Goal: Use online tool/utility: Utilize a website feature to perform a specific function

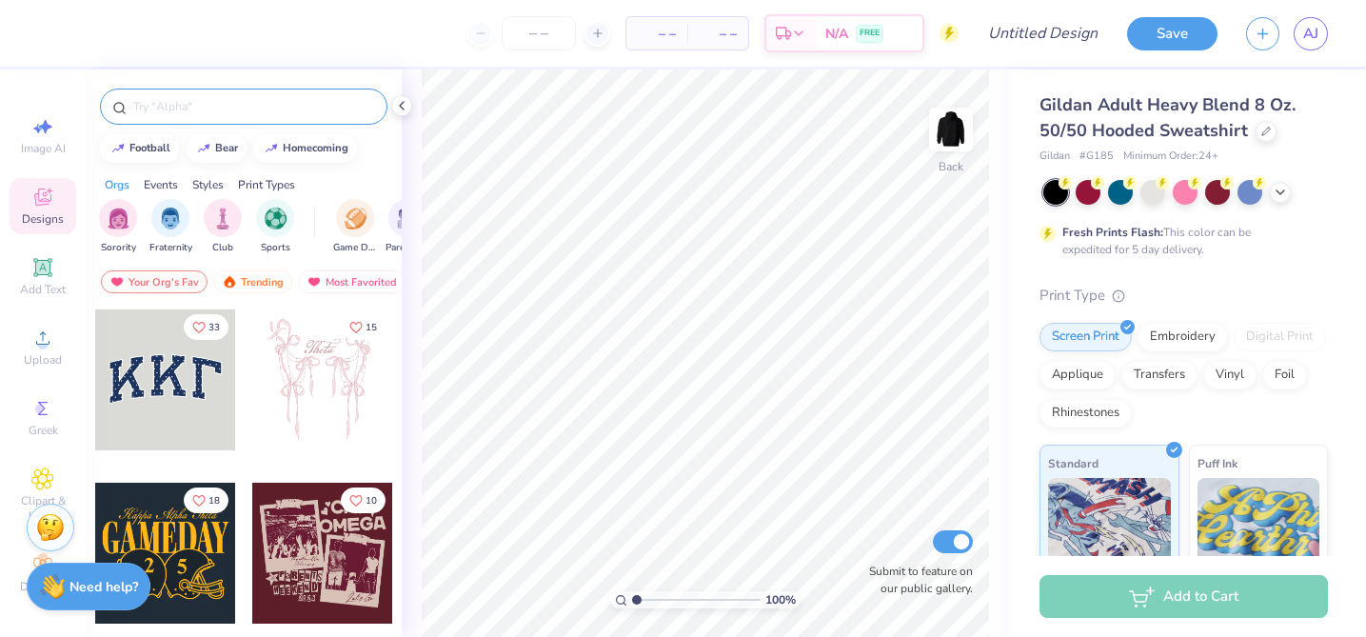
click at [164, 106] on input "text" at bounding box center [253, 106] width 244 height 19
type input "soccer"
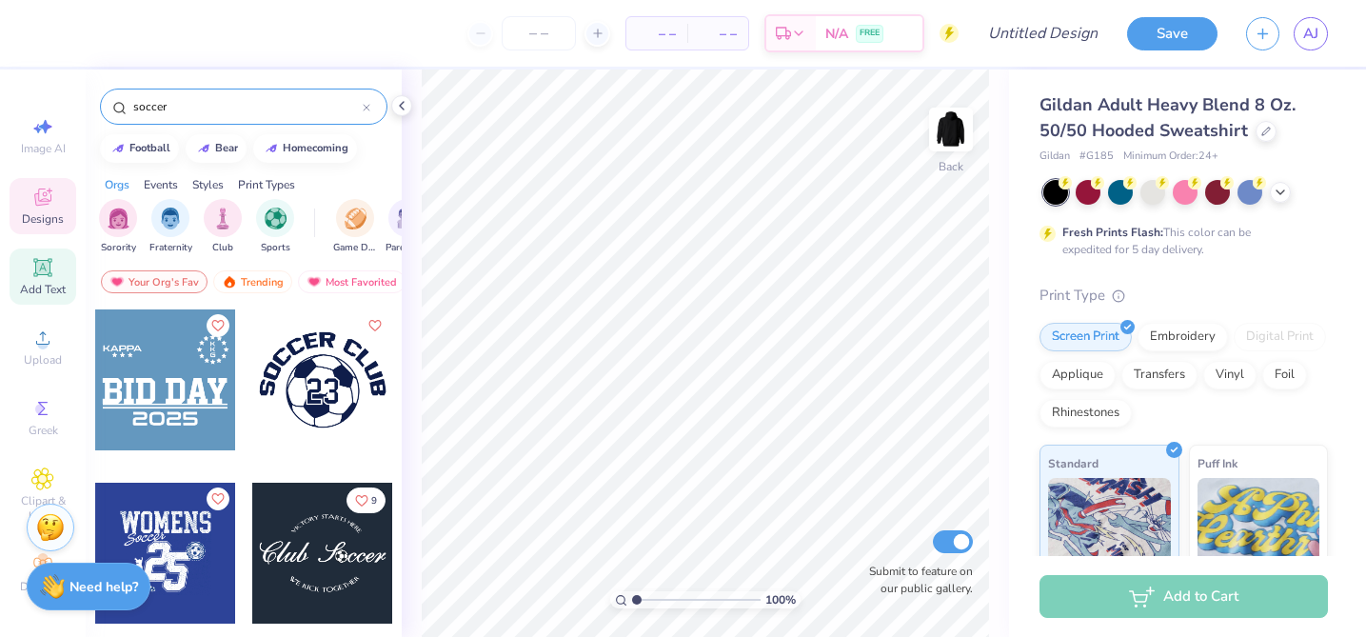
click at [40, 269] on icon at bounding box center [42, 267] width 14 height 14
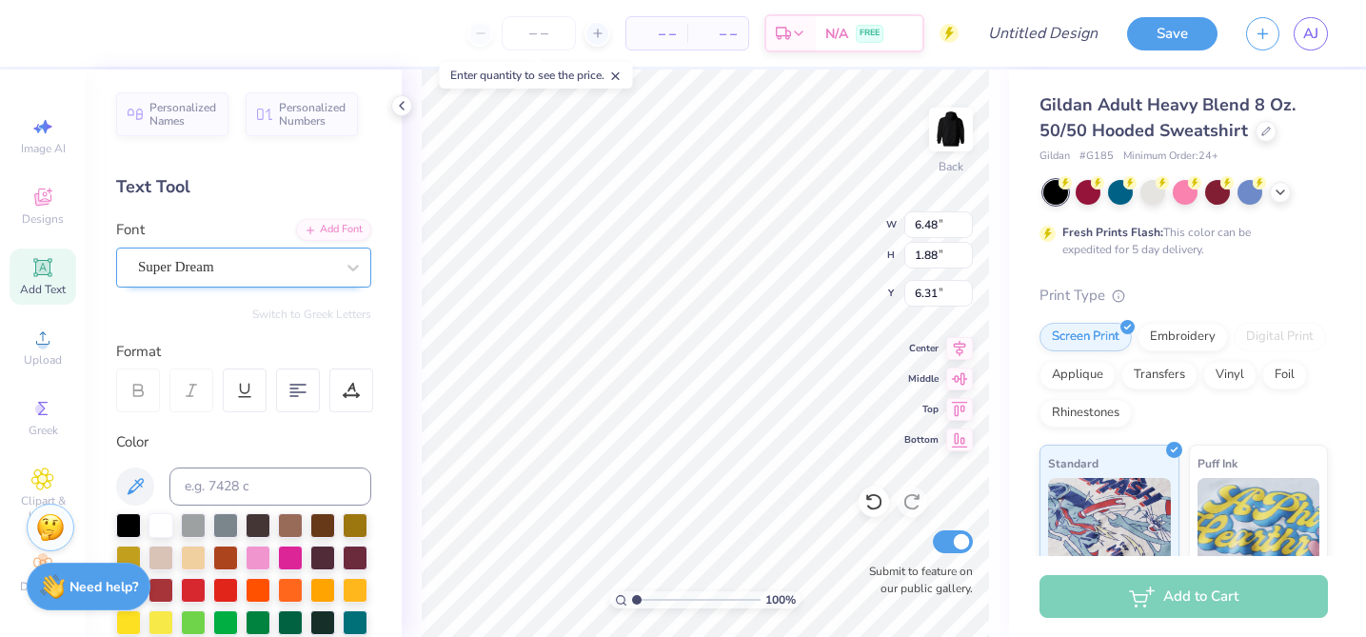
click at [322, 269] on div "Super Dream" at bounding box center [236, 267] width 200 height 30
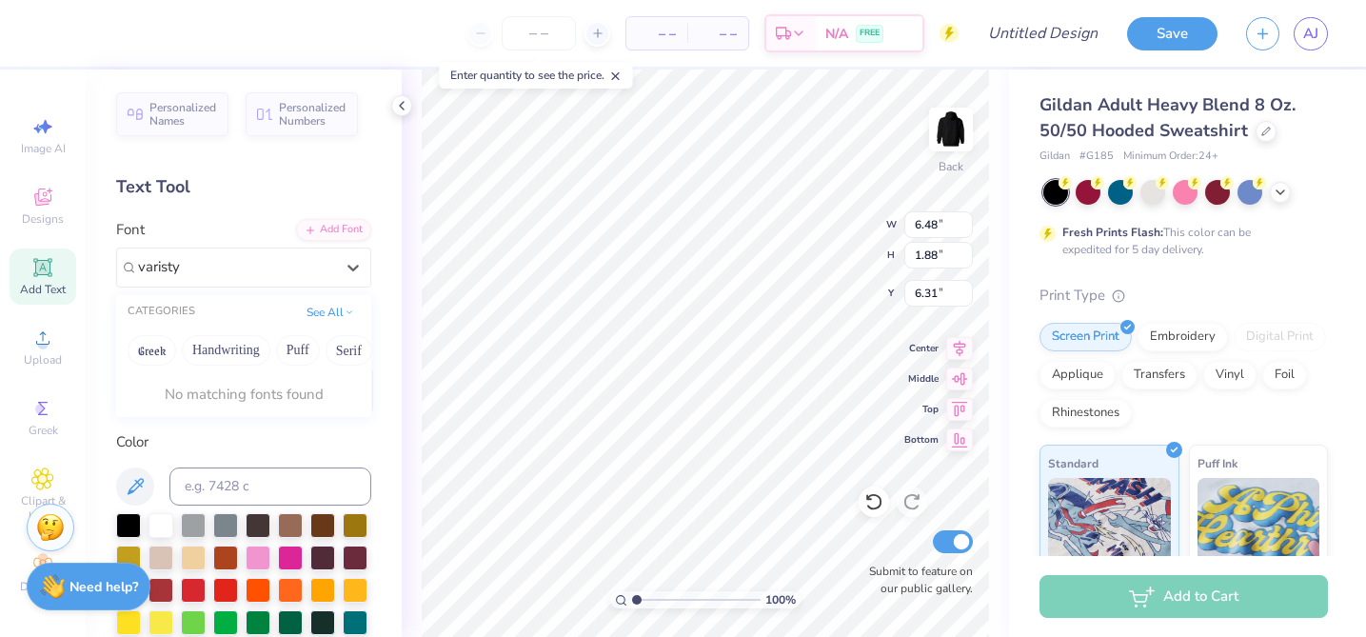
type input "varisty"
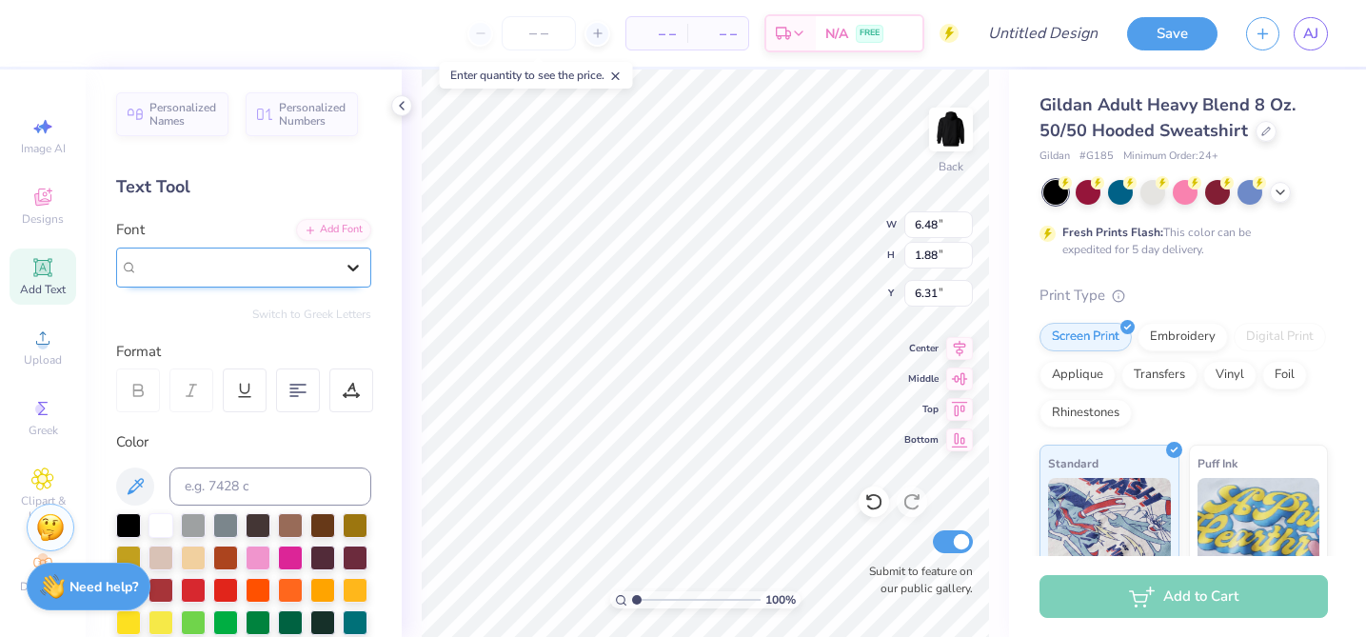
click at [337, 269] on div at bounding box center [353, 267] width 34 height 34
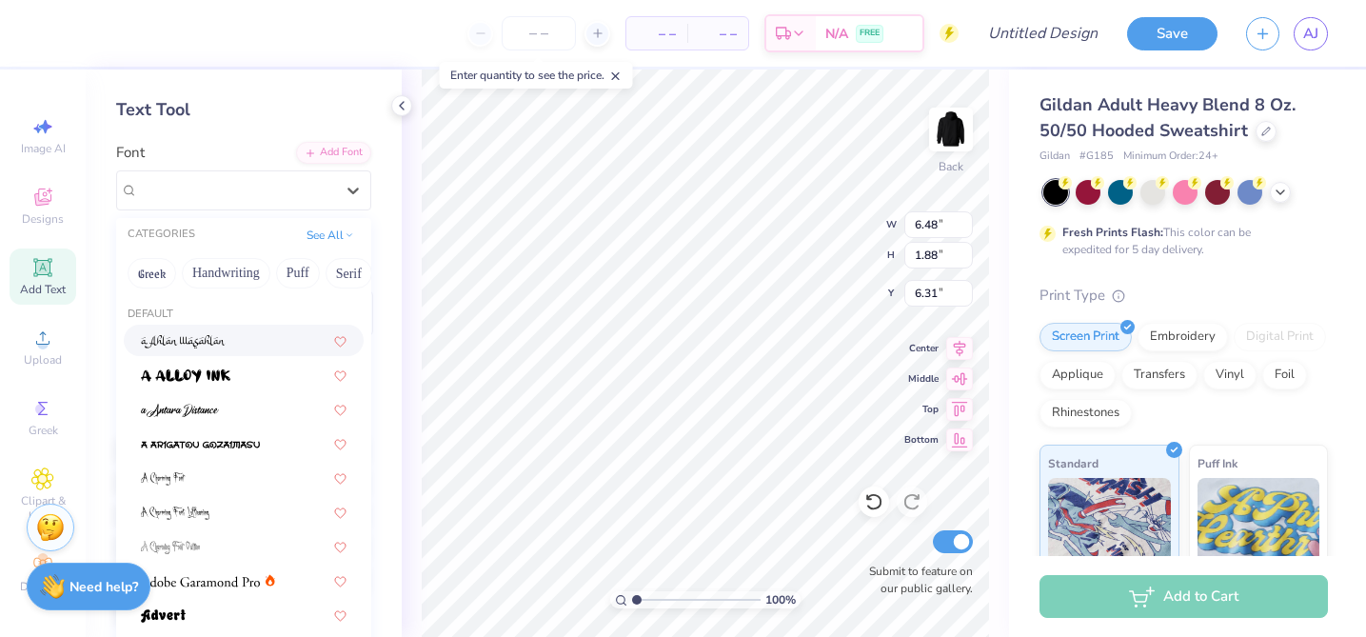
scroll to position [82, 0]
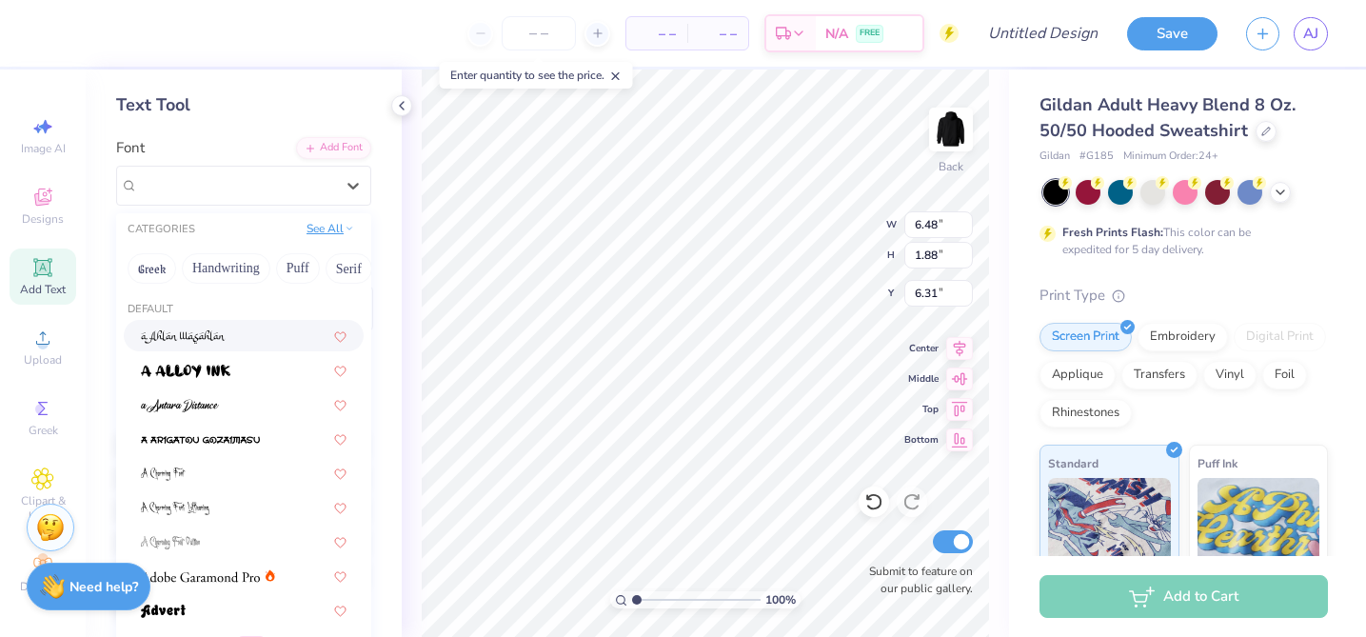
click at [339, 224] on button "See All" at bounding box center [330, 228] width 59 height 19
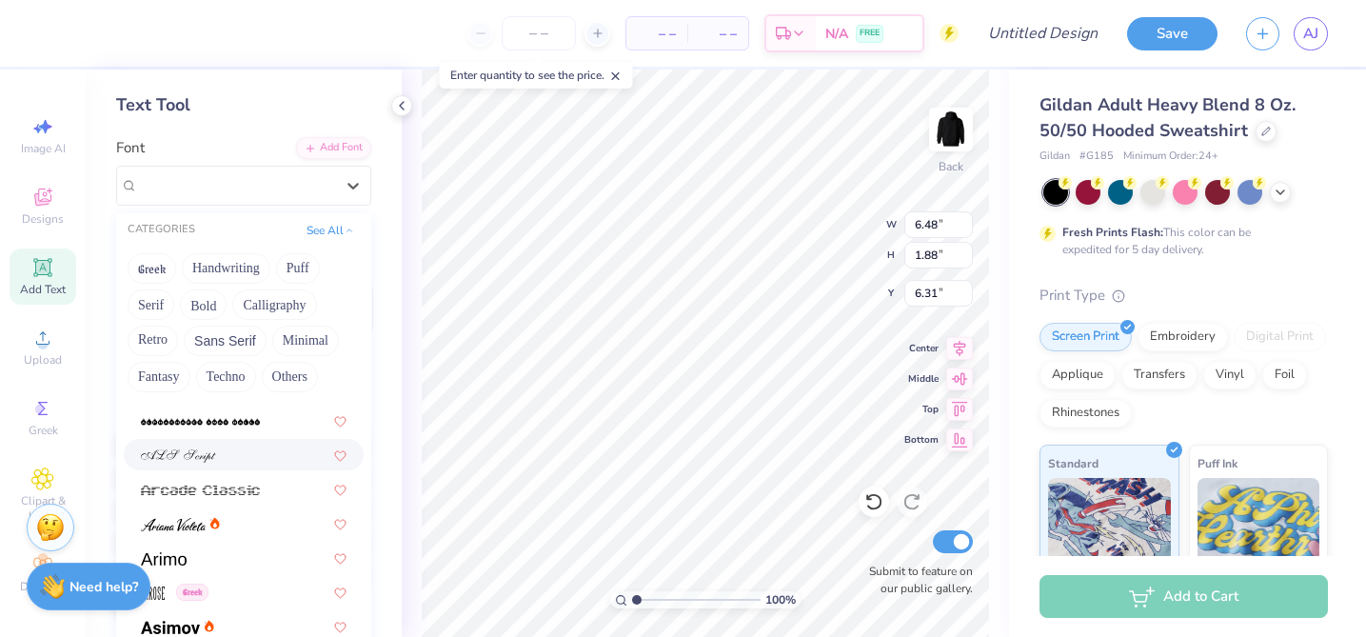
scroll to position [0, 0]
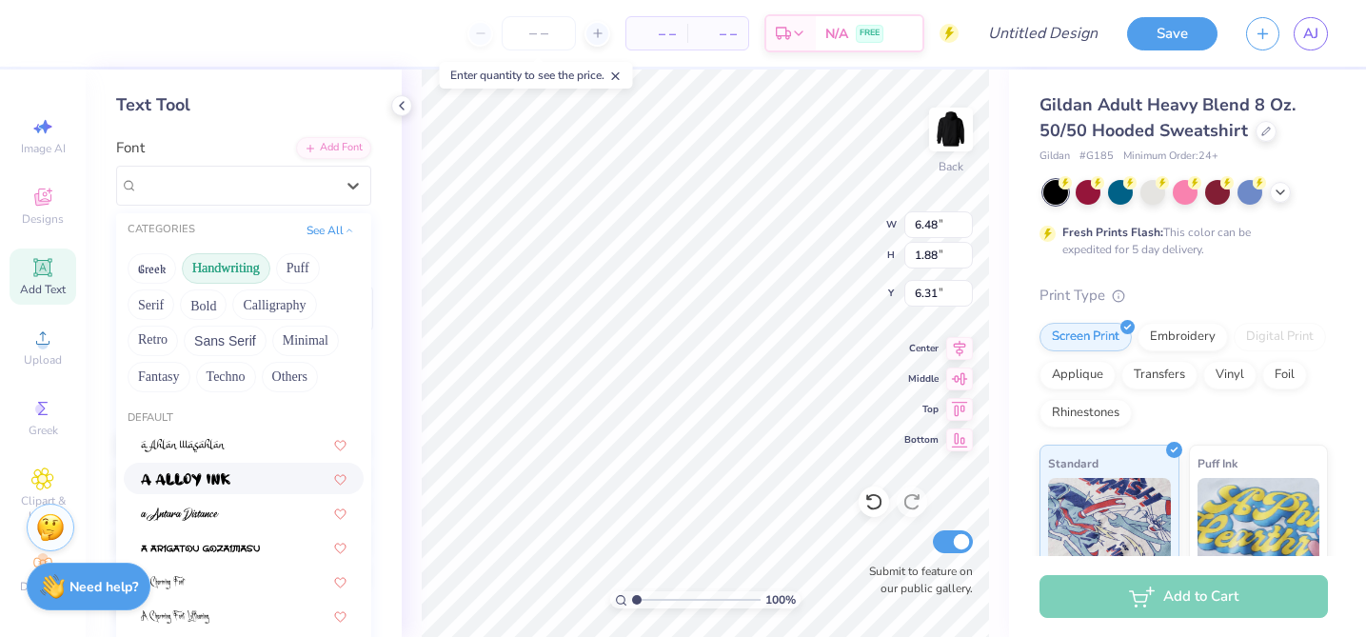
type input "]"
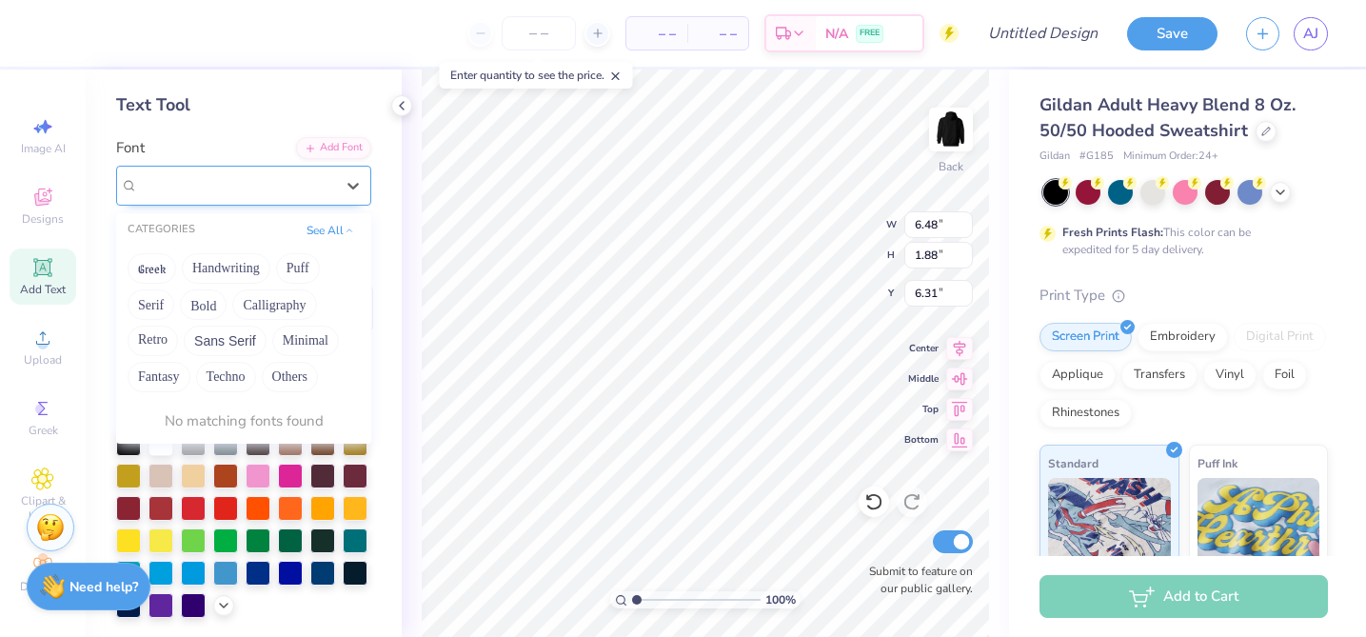
click at [188, 187] on div at bounding box center [236, 185] width 200 height 30
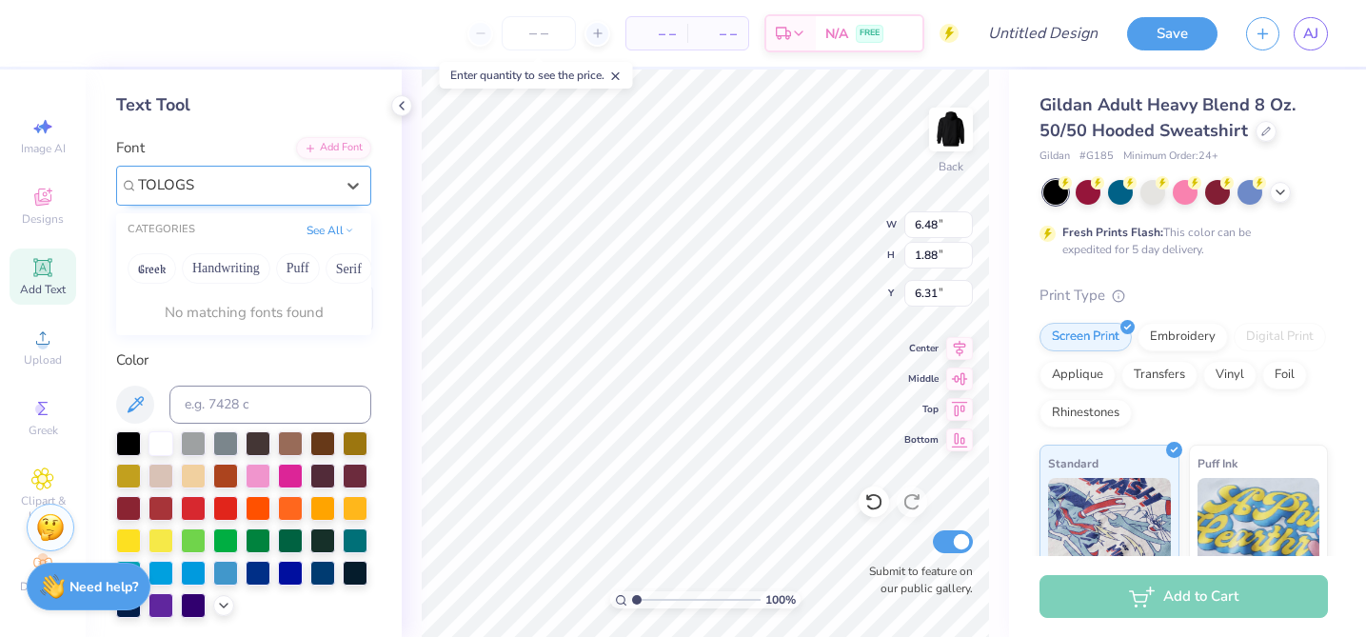
type input "TOLOGS"
click at [267, 182] on div at bounding box center [236, 185] width 200 height 30
click at [231, 178] on div "Super Dream" at bounding box center [236, 185] width 200 height 30
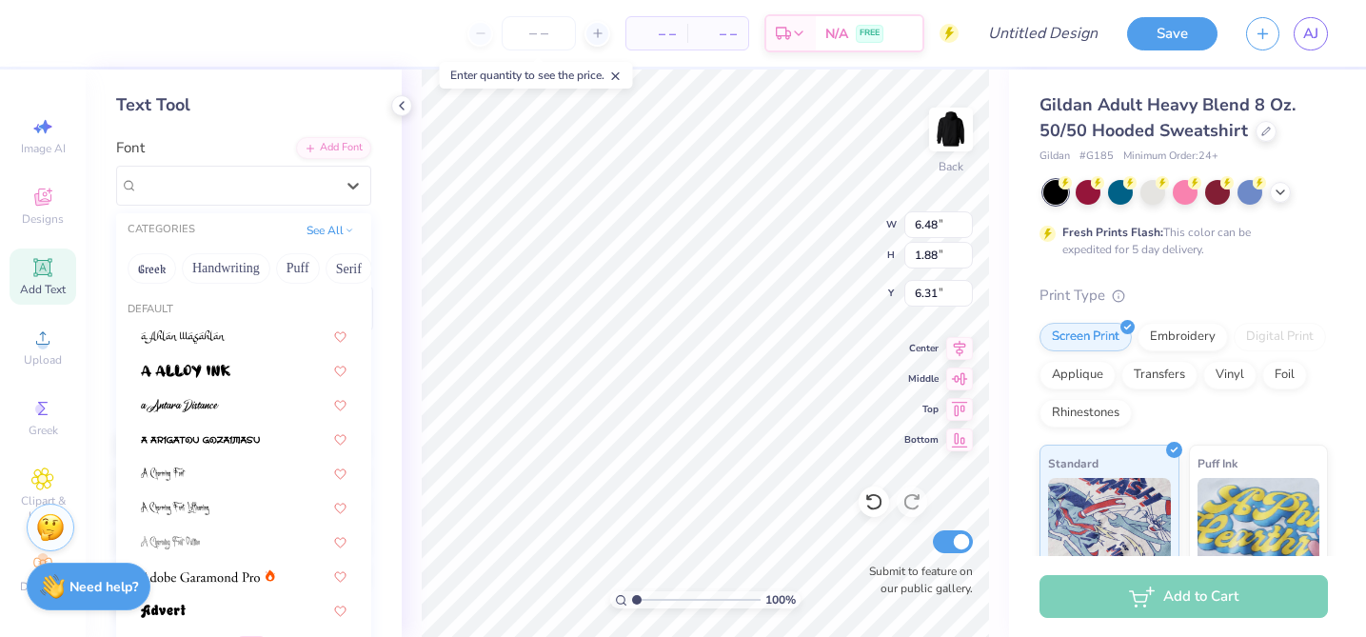
click at [264, 140] on div "Font option Super Dream selected, 273 of 311. 311 results available. Use Up and…" at bounding box center [243, 171] width 255 height 69
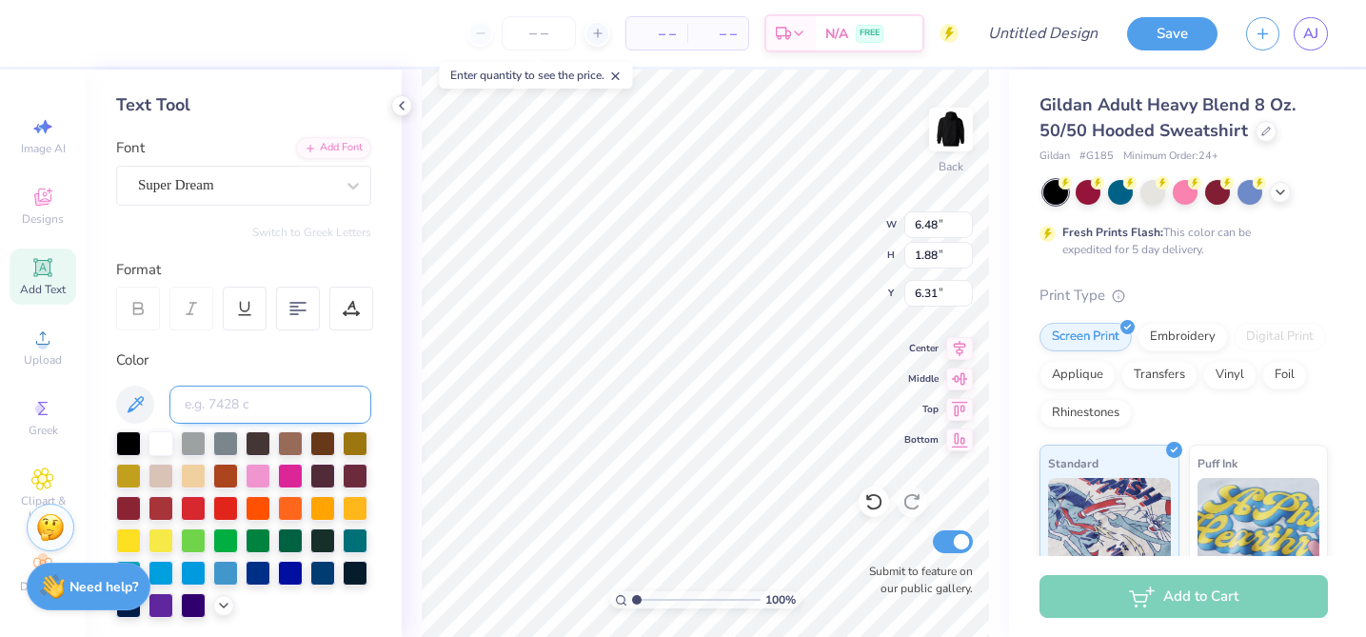
click at [235, 408] on input at bounding box center [270, 405] width 202 height 38
type input "3.00"
click at [617, 80] on icon at bounding box center [615, 76] width 13 height 13
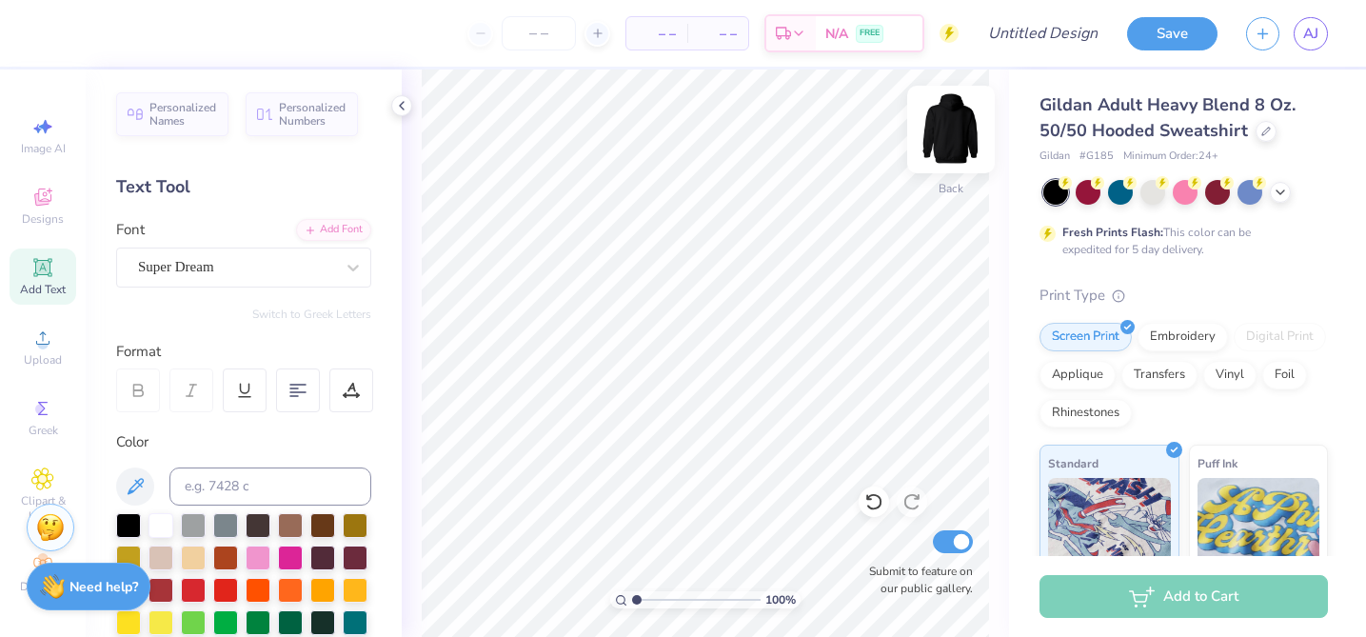
click at [955, 144] on img at bounding box center [951, 129] width 76 height 76
click at [947, 145] on img at bounding box center [951, 129] width 76 height 76
click at [59, 206] on div "Designs" at bounding box center [43, 206] width 67 height 56
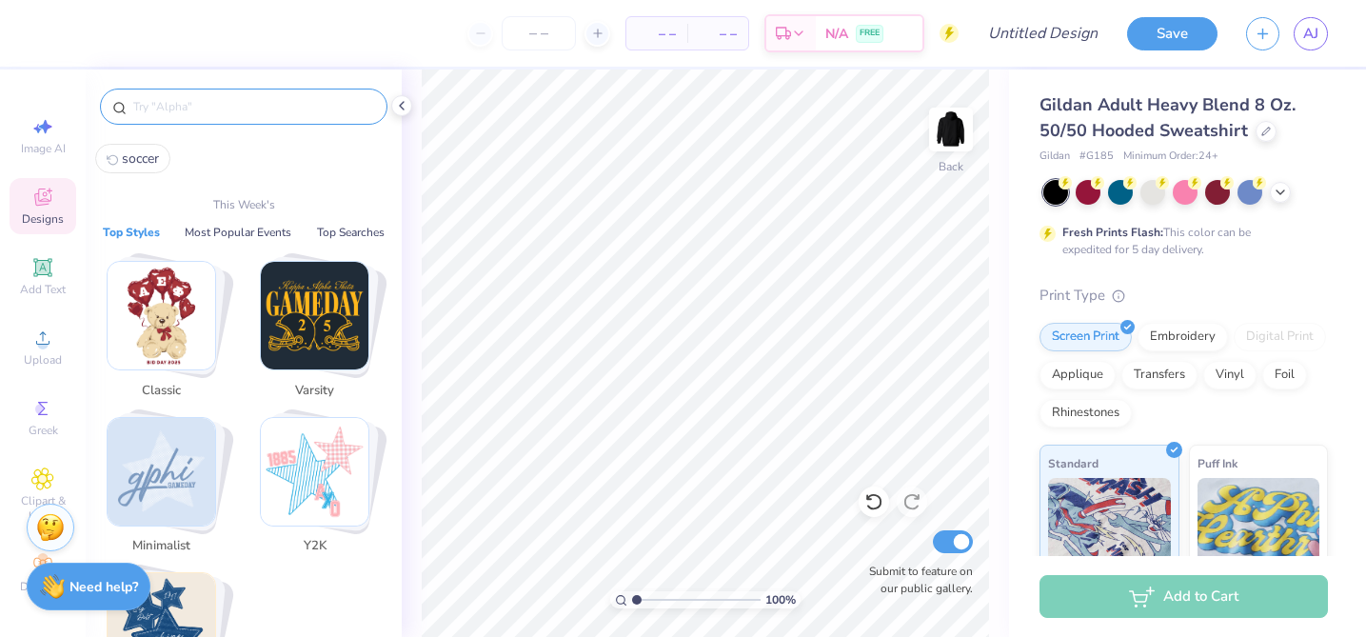
click at [176, 110] on input "text" at bounding box center [253, 106] width 244 height 19
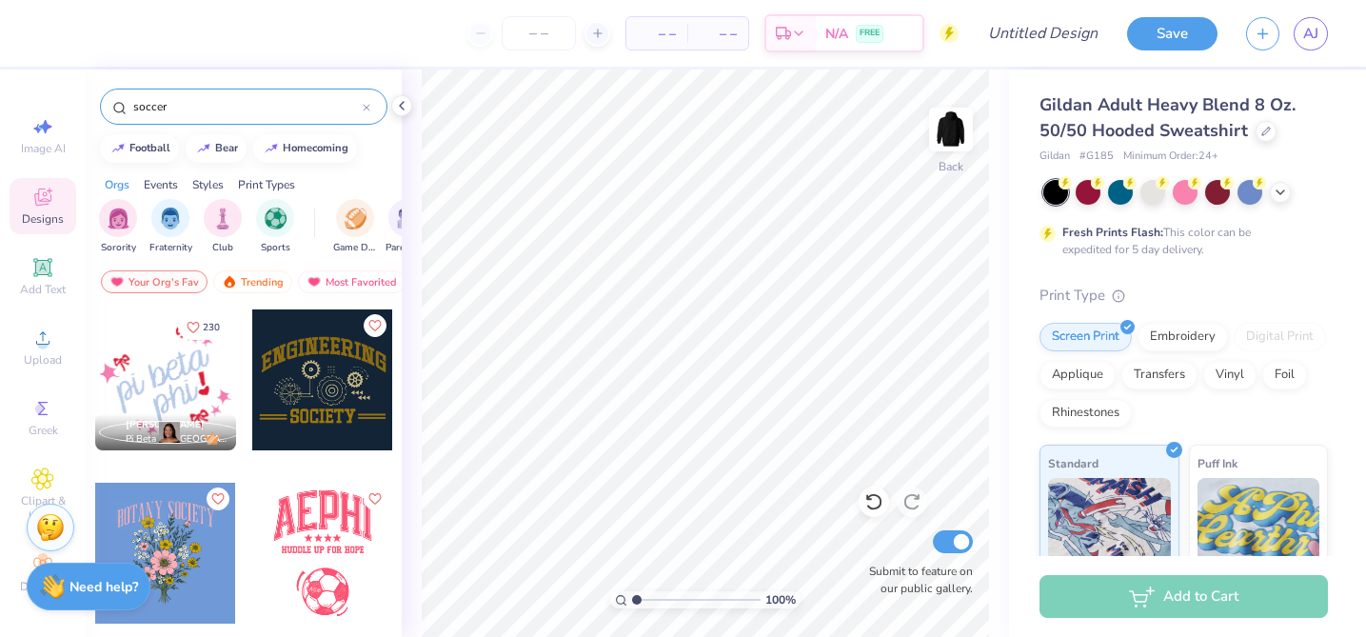
type input "soccer"
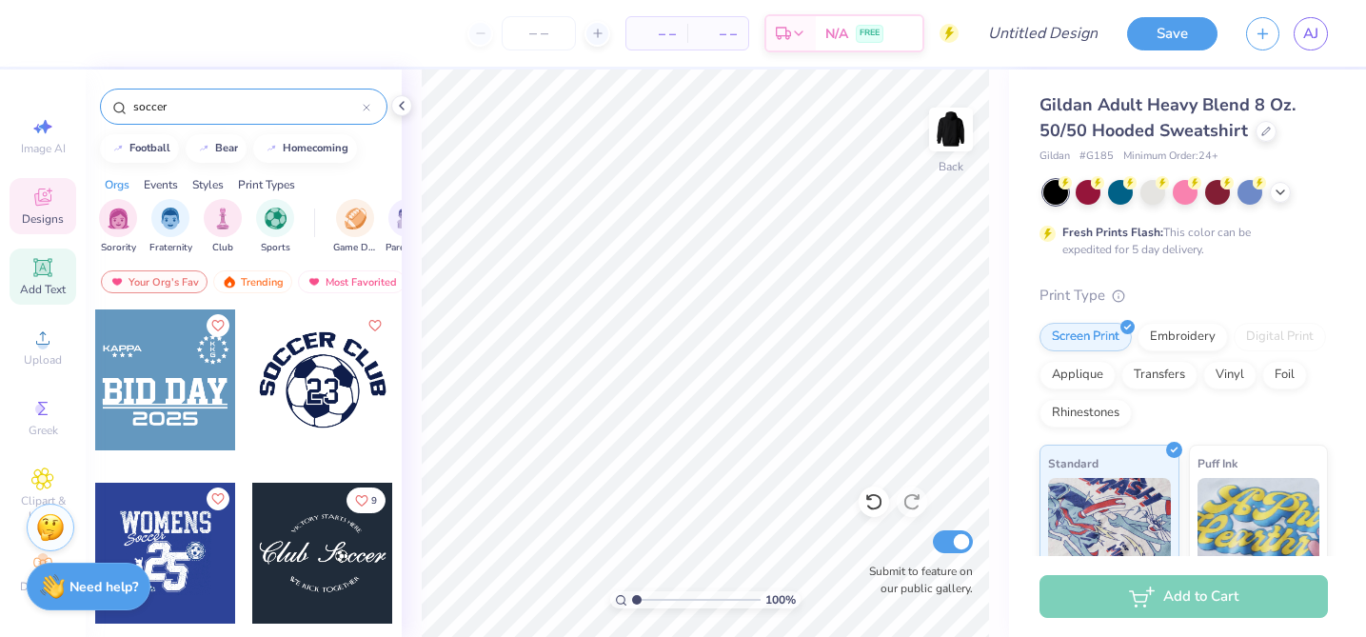
click at [42, 291] on span "Add Text" at bounding box center [43, 289] width 46 height 15
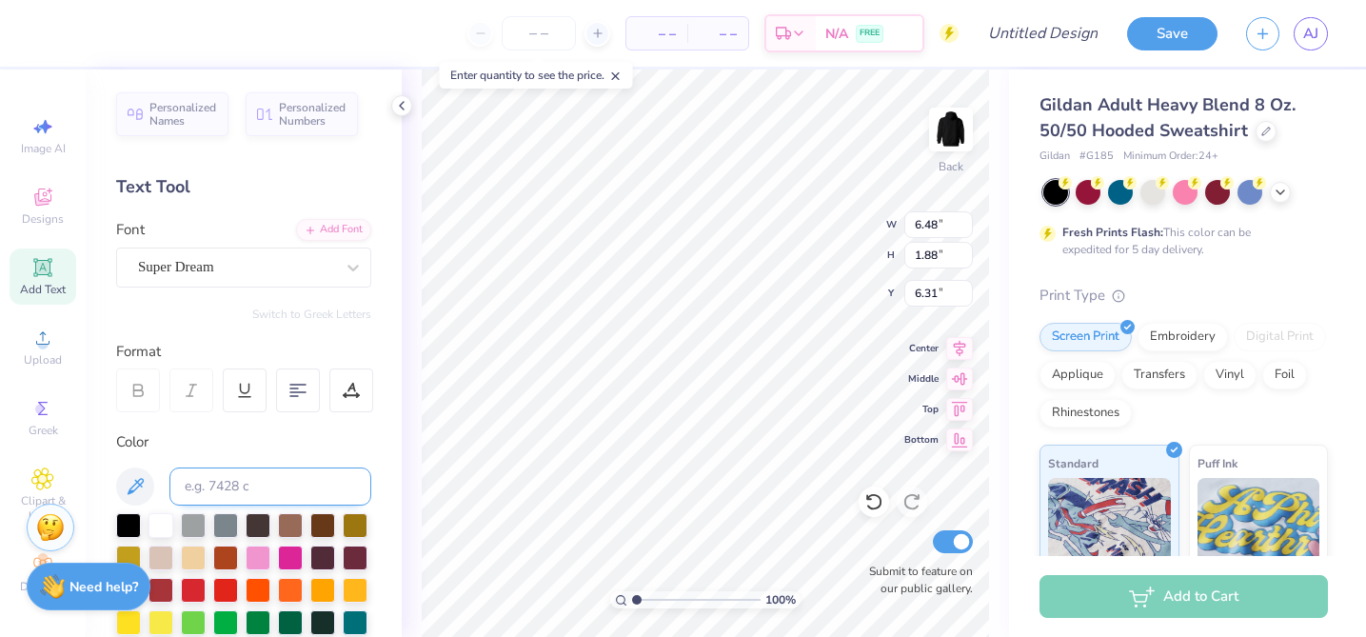
scroll to position [167, 0]
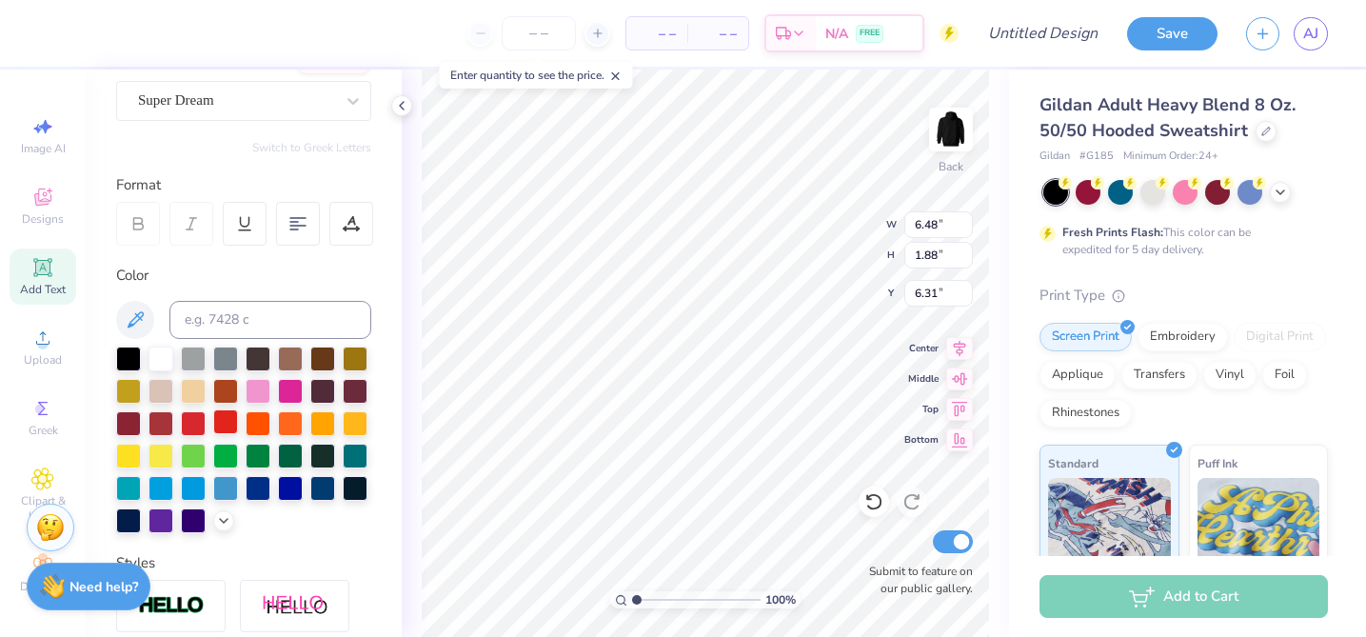
click at [213, 420] on div at bounding box center [225, 421] width 25 height 25
click at [304, 308] on input at bounding box center [270, 320] width 202 height 38
type input "t"
type input "T"
click at [67, 141] on div "Image AI" at bounding box center [43, 136] width 67 height 56
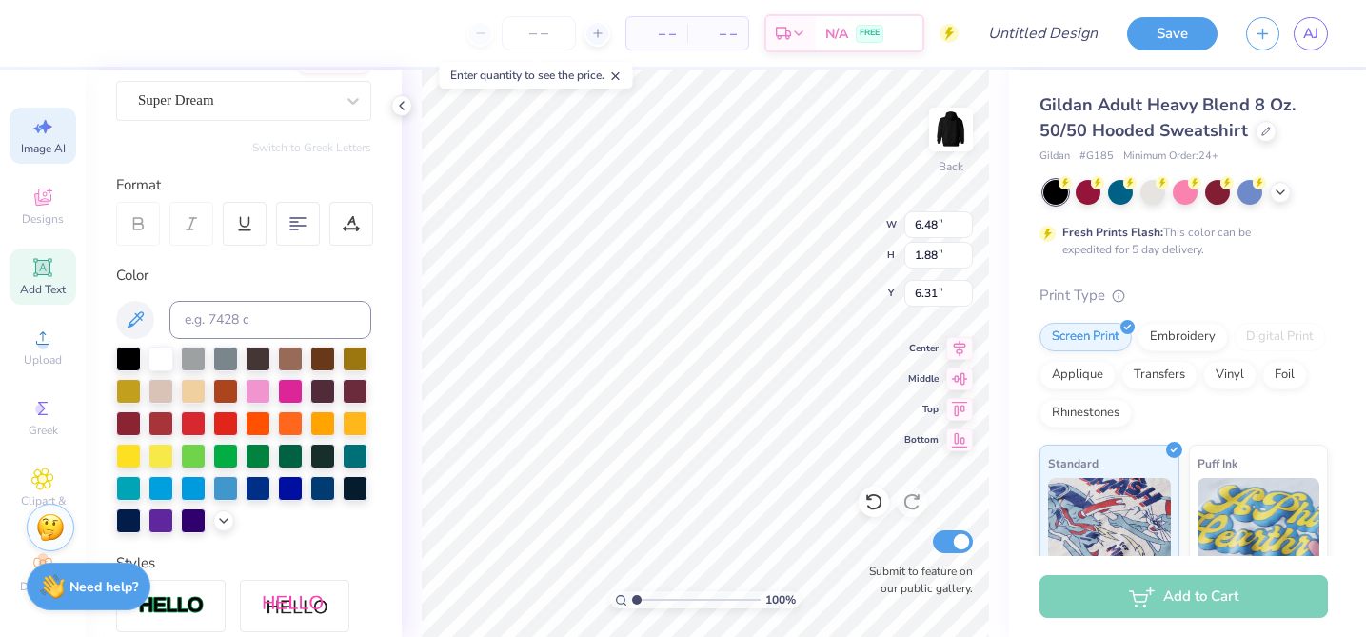
select select "4"
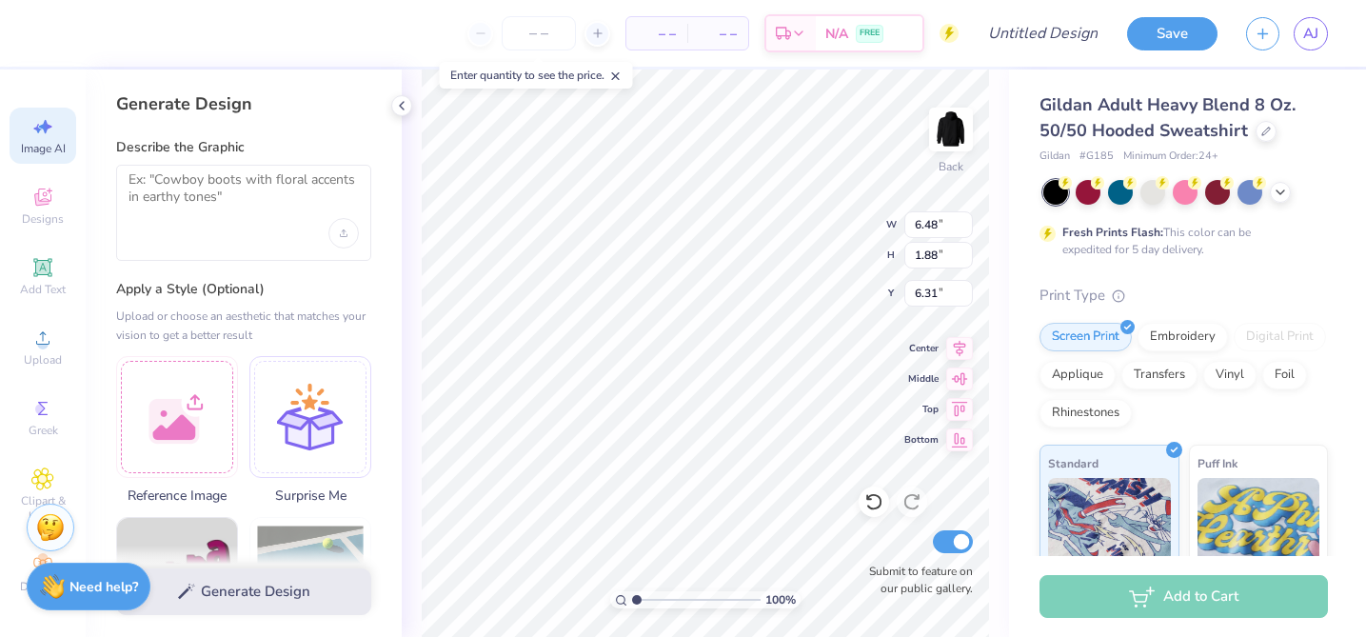
click at [222, 221] on div at bounding box center [243, 213] width 255 height 96
click at [217, 204] on textarea at bounding box center [244, 195] width 230 height 48
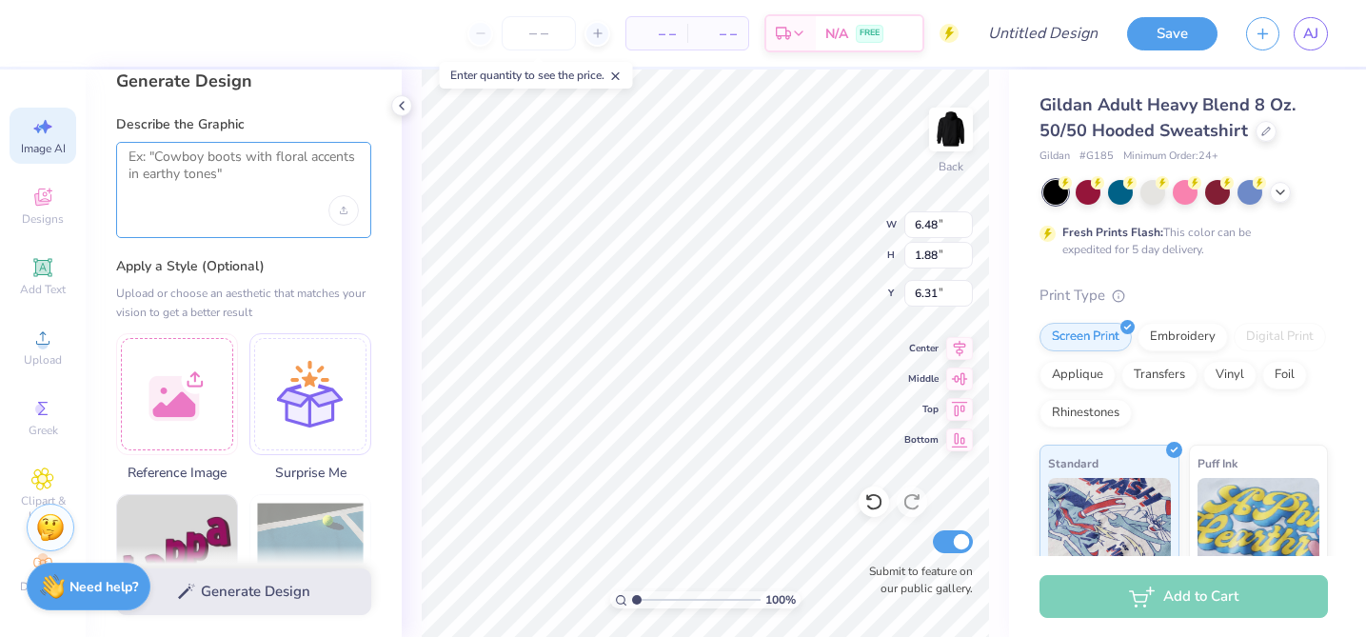
scroll to position [0, 0]
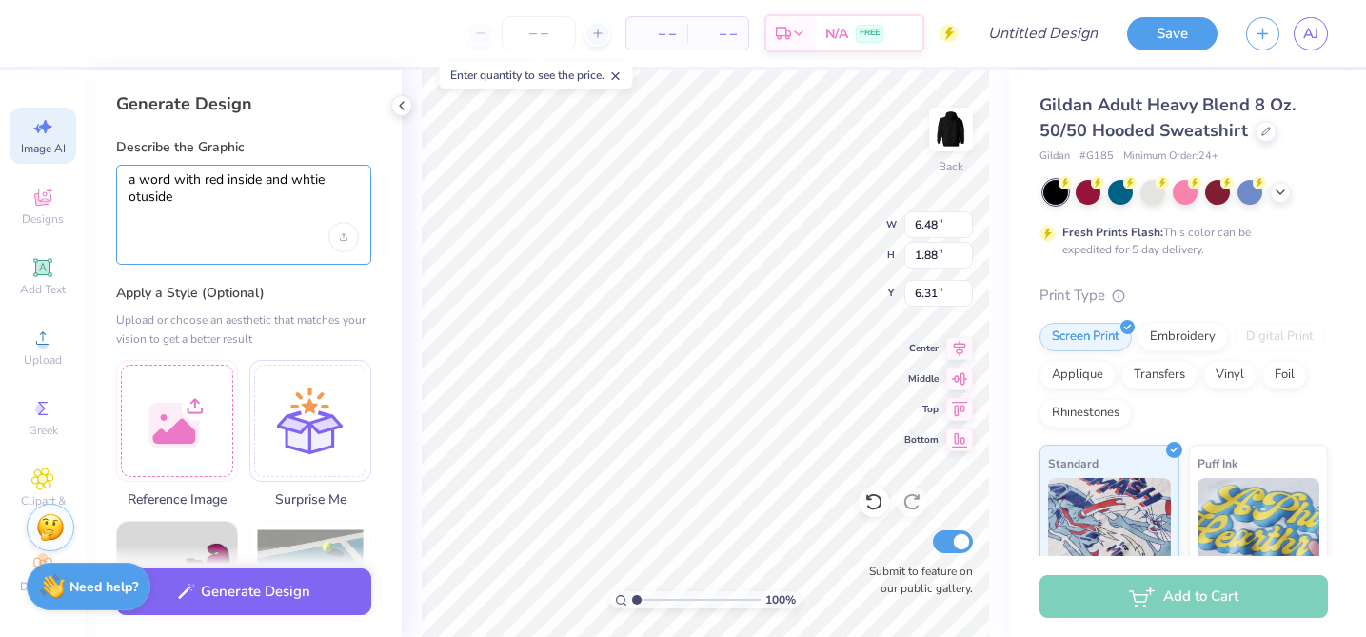
type textarea "a word with red inside and whtie otuside"
click at [260, 298] on label "Apply a Style (Optional)" at bounding box center [243, 293] width 255 height 19
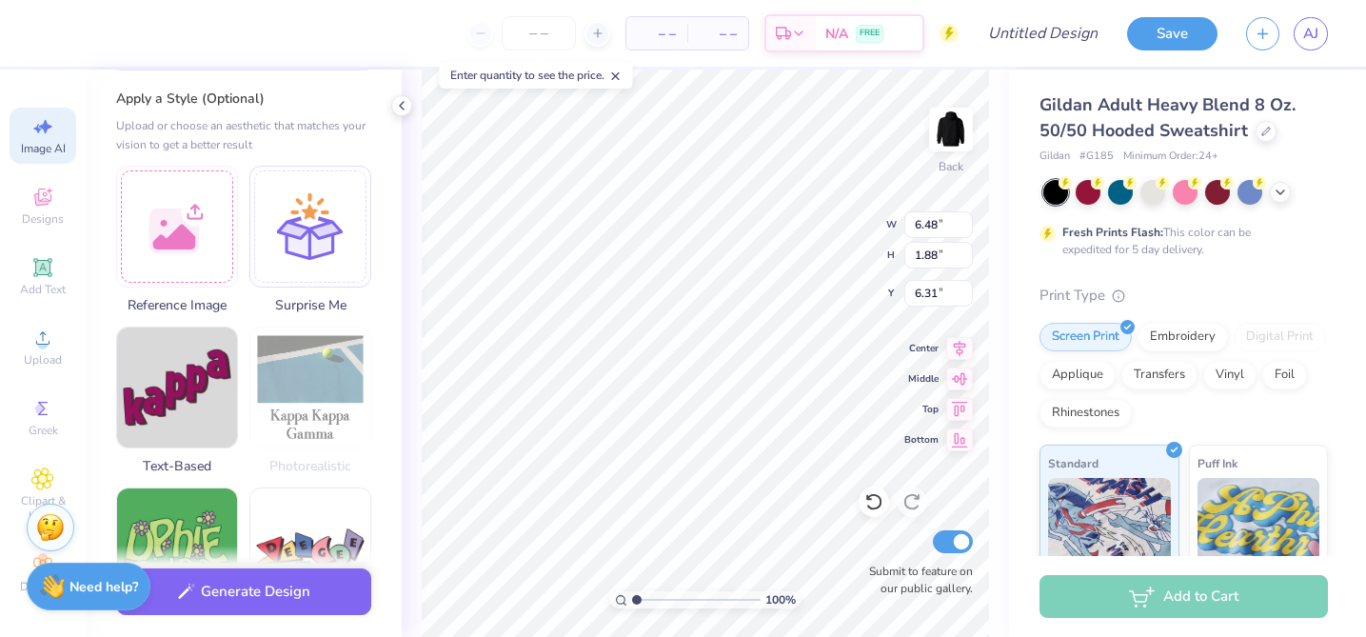
scroll to position [232, 0]
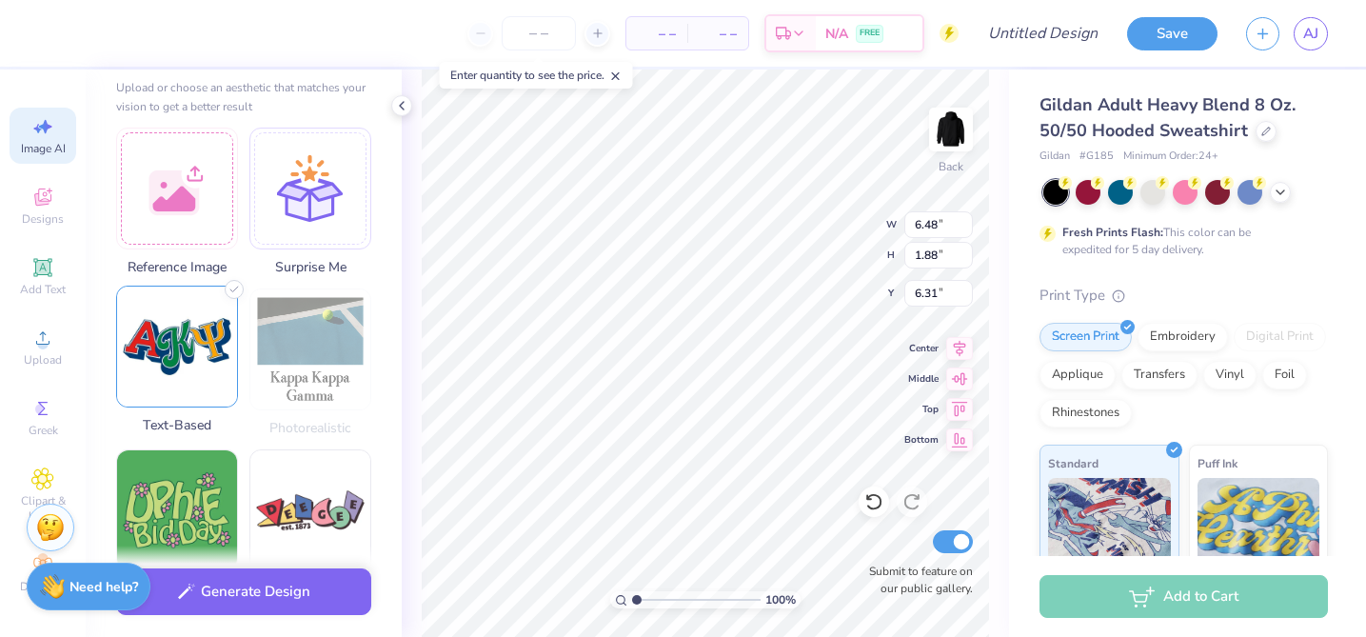
click at [206, 353] on img at bounding box center [177, 347] width 120 height 120
click at [182, 328] on img at bounding box center [177, 347] width 120 height 120
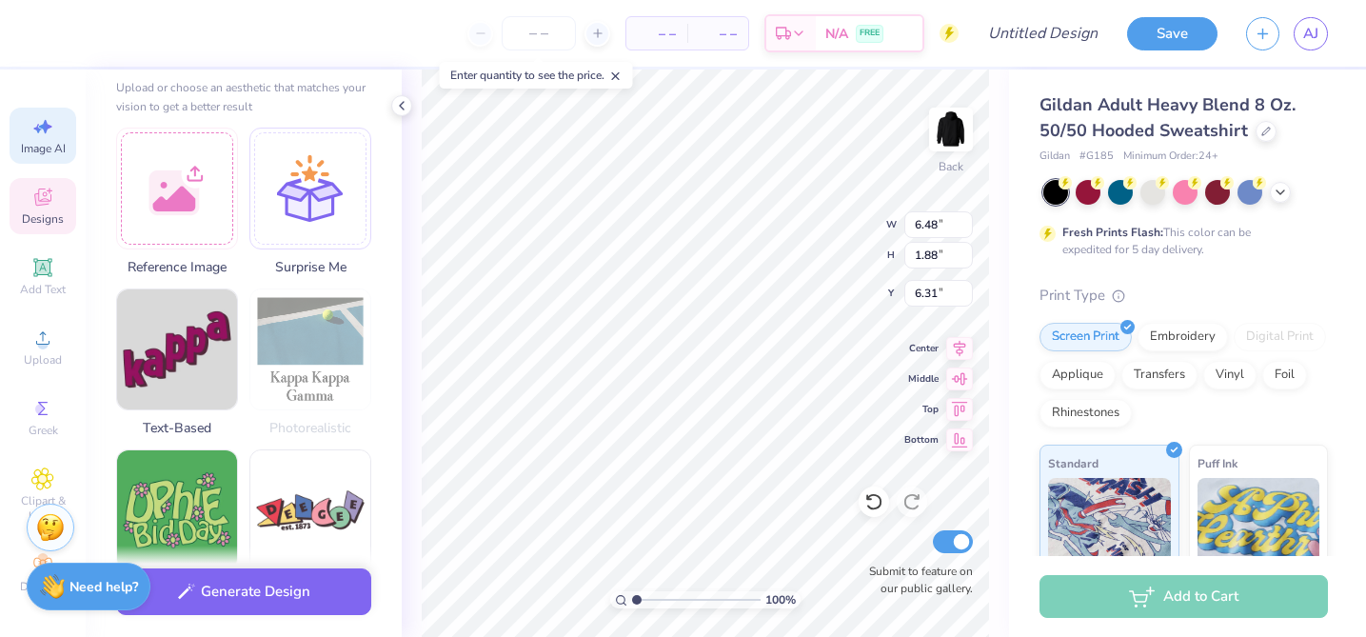
click at [30, 189] on div "Designs" at bounding box center [43, 206] width 67 height 56
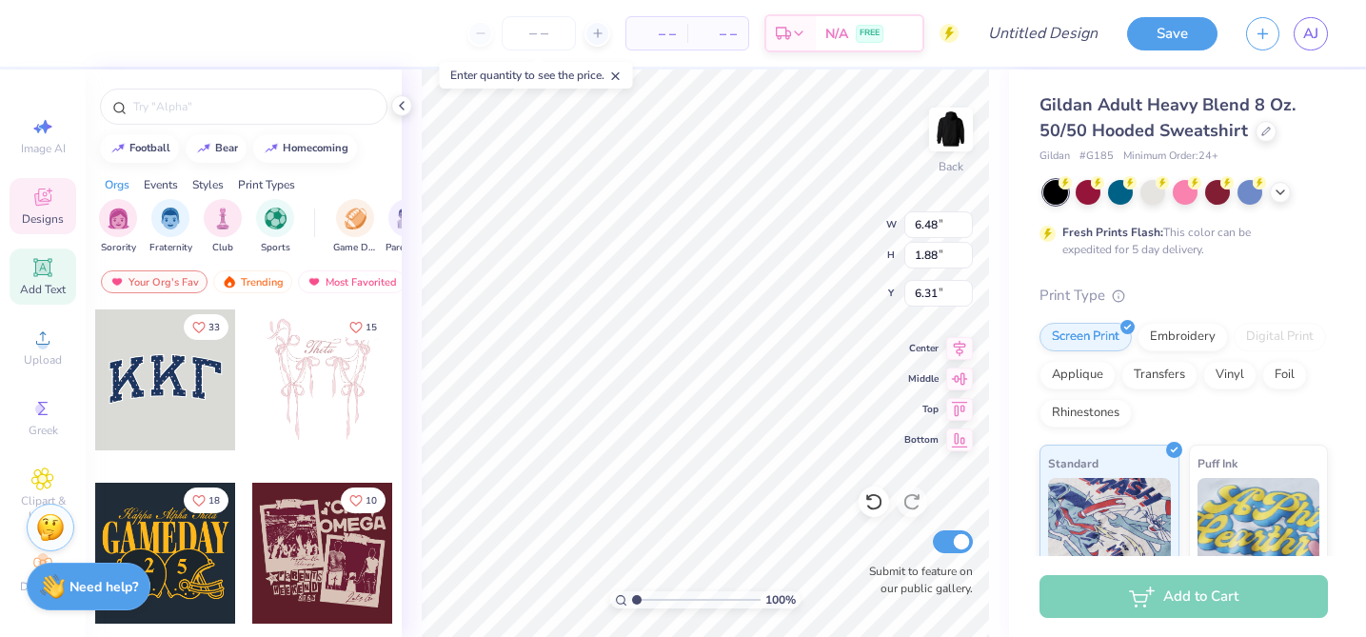
click at [74, 290] on div "Add Text" at bounding box center [43, 277] width 67 height 56
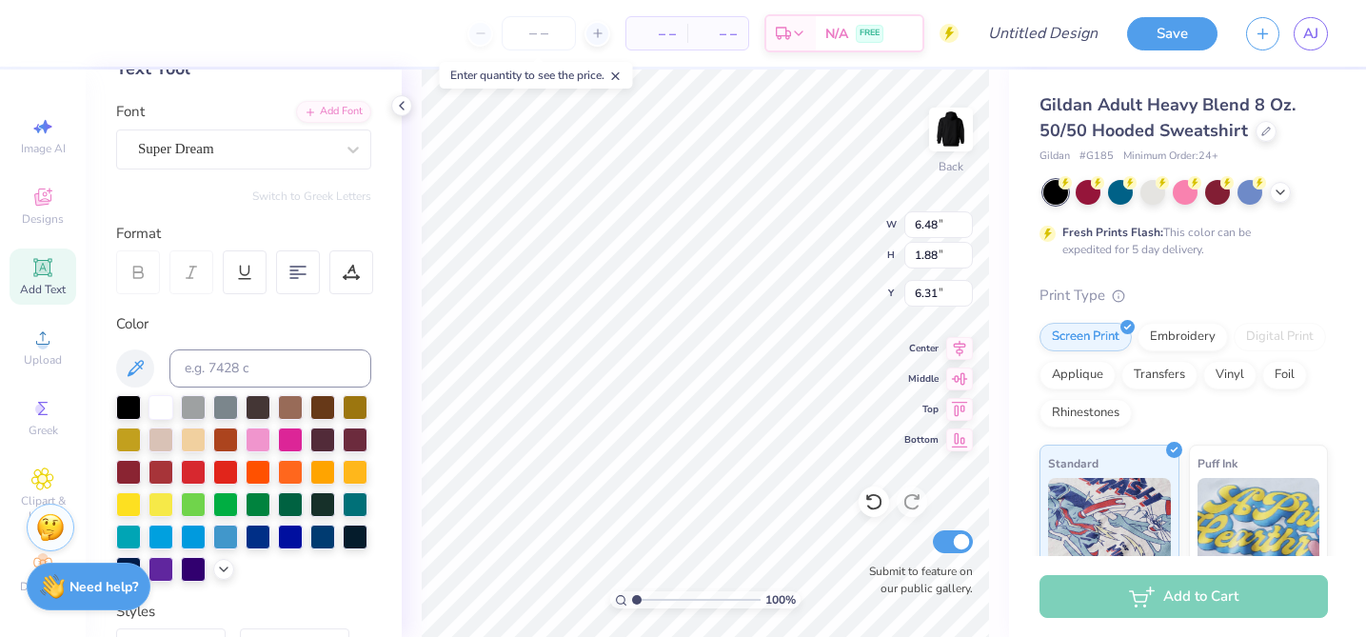
scroll to position [130, 0]
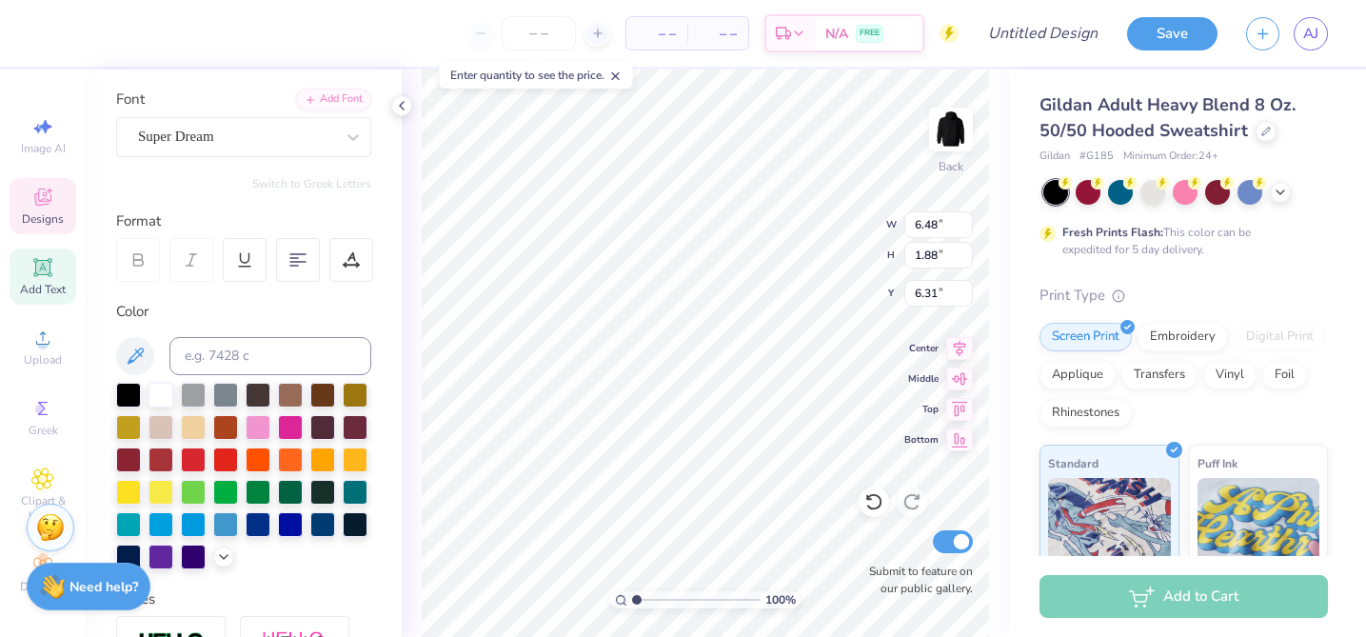
click at [33, 209] on div "Designs" at bounding box center [43, 206] width 67 height 56
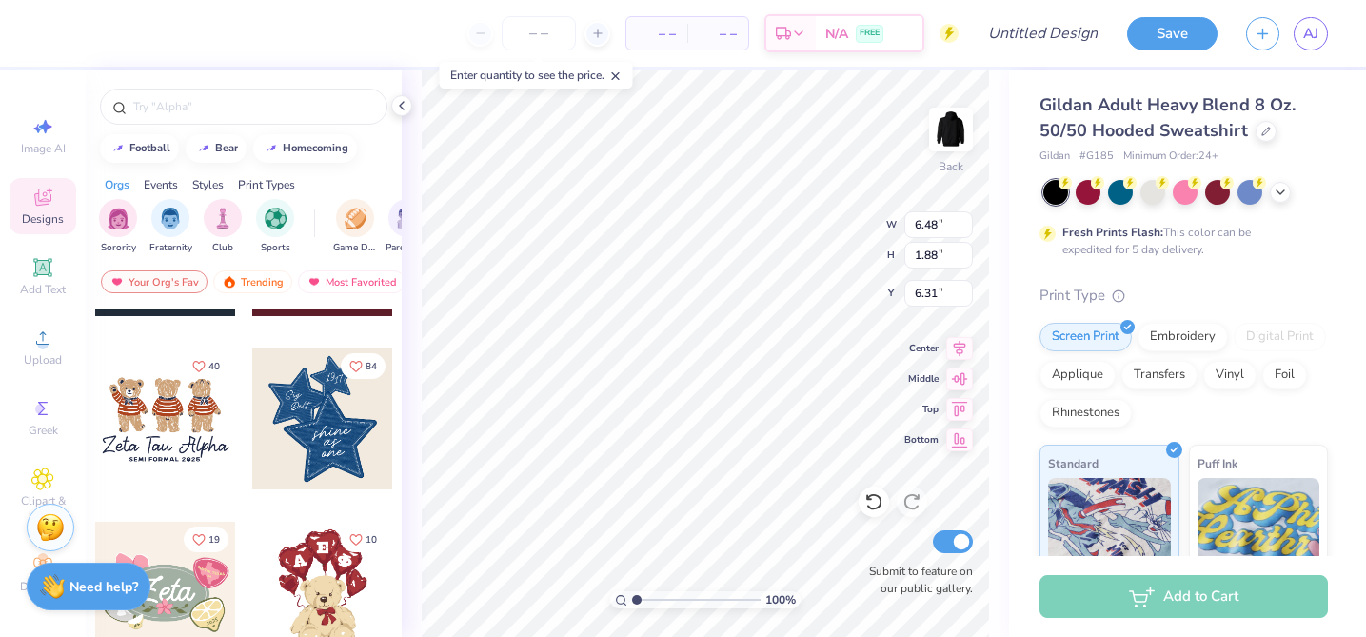
scroll to position [374, 0]
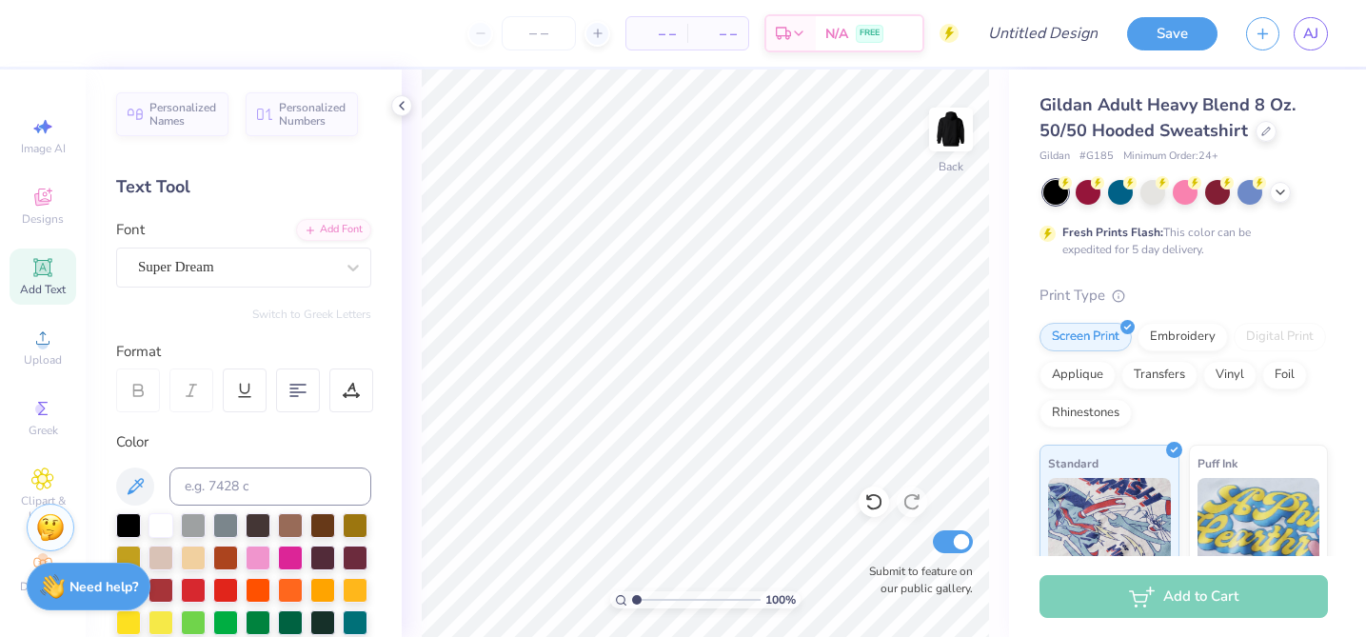
click at [222, 175] on div "Text Tool" at bounding box center [243, 187] width 255 height 26
